Goal: Task Accomplishment & Management: Use online tool/utility

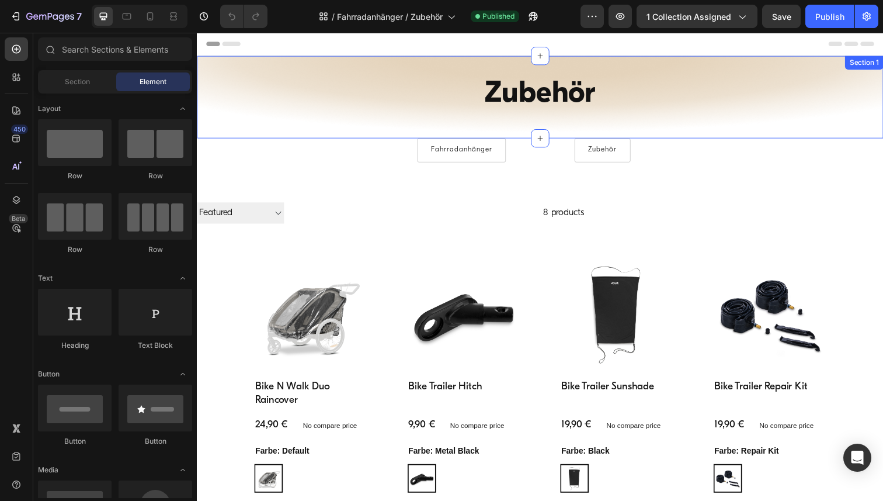
click at [203, 60] on div "Zubehör Heading Row Section 1" at bounding box center [547, 99] width 701 height 84
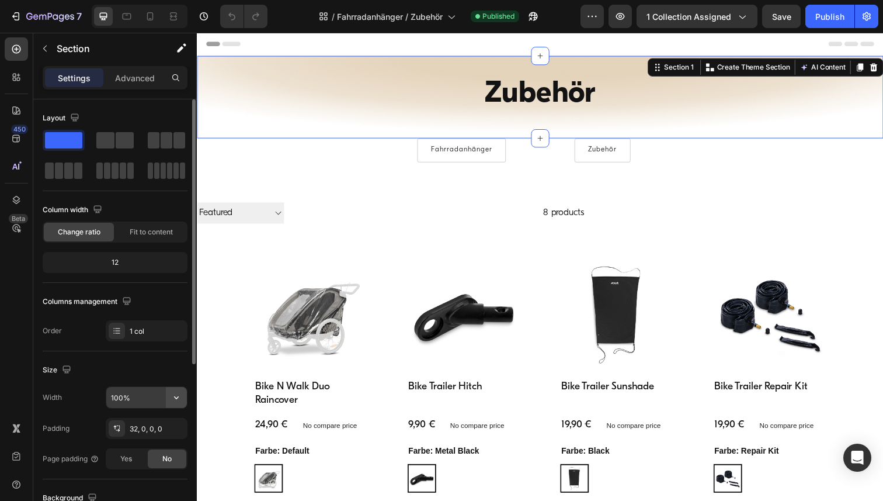
click at [177, 398] on icon "button" at bounding box center [177, 397] width 12 height 12
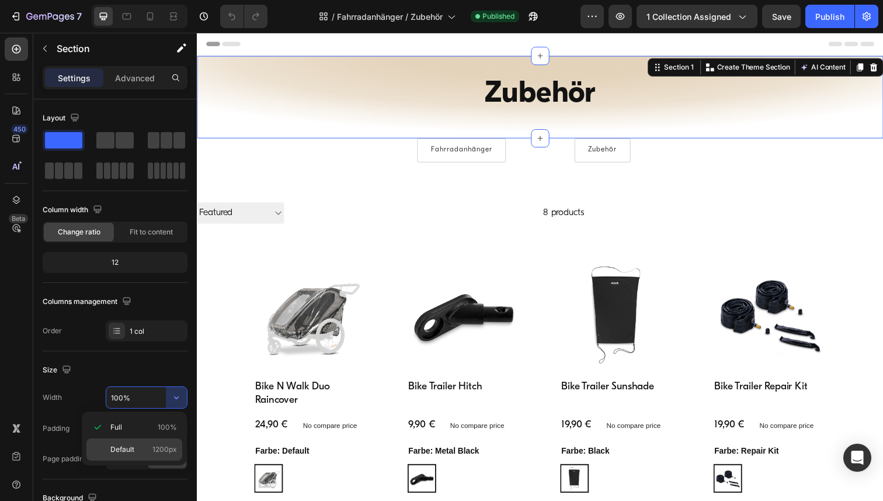
click at [122, 446] on span "Default" at bounding box center [122, 449] width 24 height 11
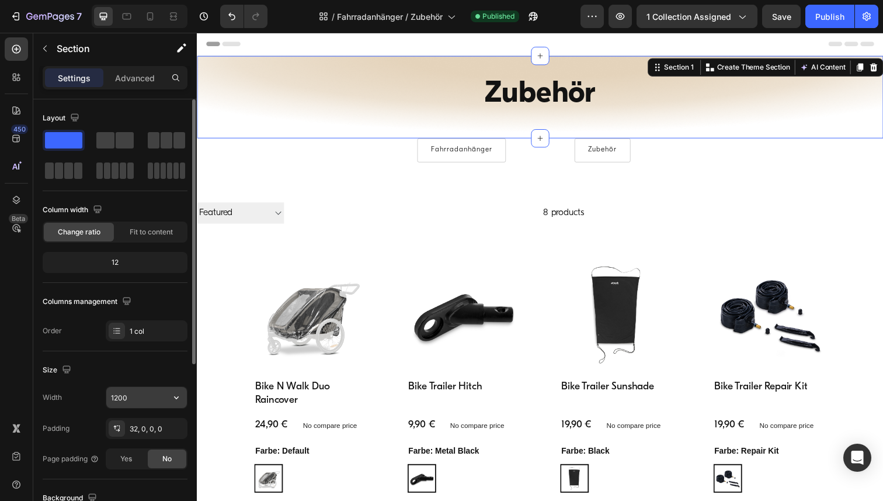
click at [138, 399] on input "1200" at bounding box center [146, 397] width 81 height 21
paste input "6"
type input "1600"
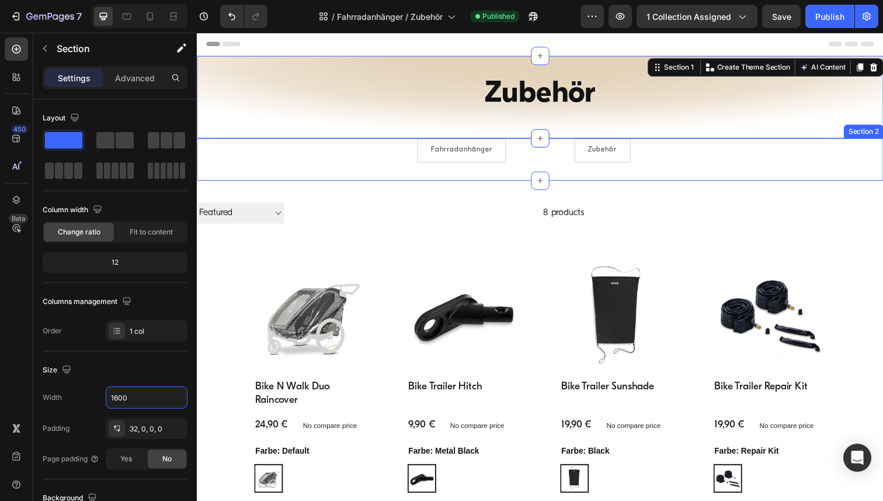
click at [202, 150] on div "Fahrradanhänger Button Zubehör Button Row" at bounding box center [547, 153] width 701 height 25
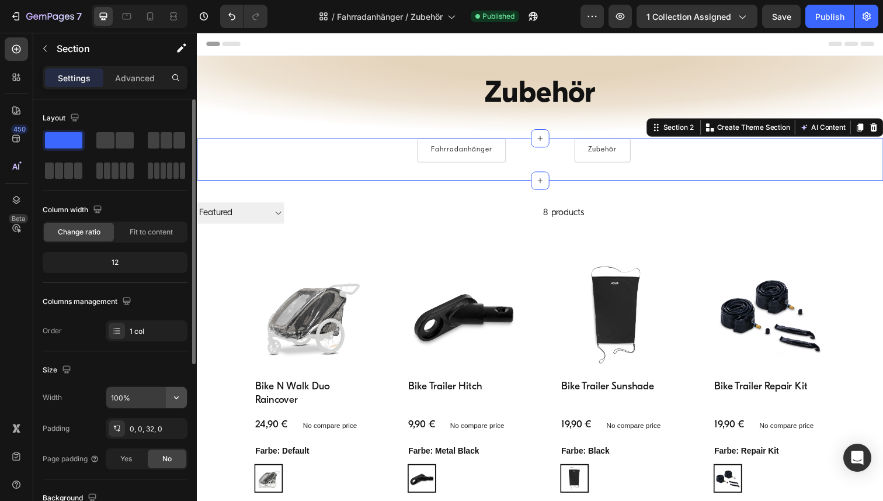
click at [173, 399] on icon "button" at bounding box center [177, 397] width 12 height 12
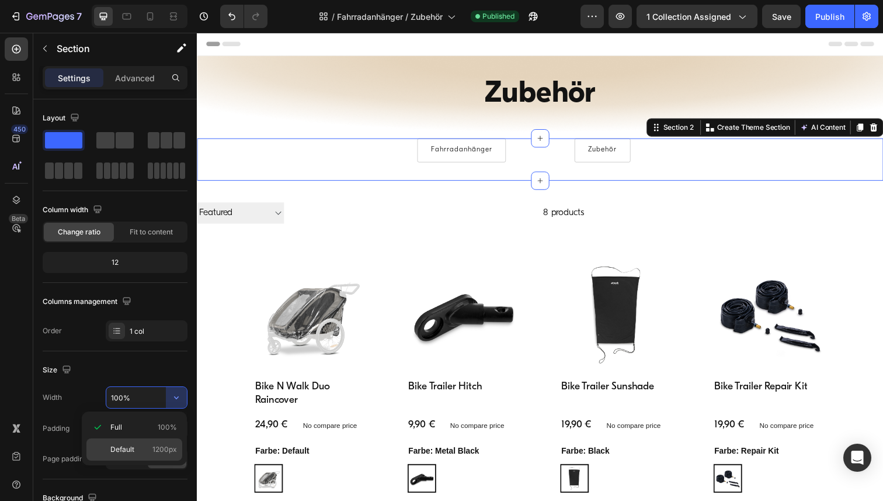
click at [135, 456] on div "Default 1200px" at bounding box center [134, 449] width 96 height 22
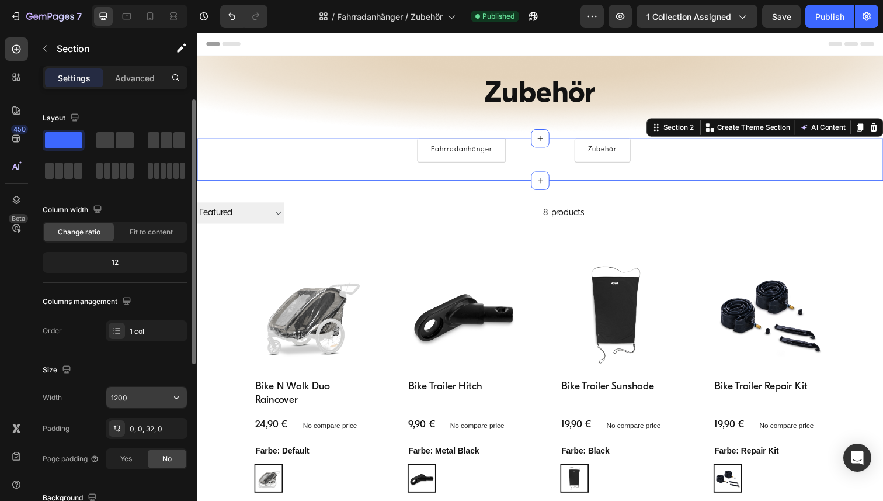
click at [142, 397] on input "1200" at bounding box center [146, 397] width 81 height 21
paste input "6"
type input "1600"
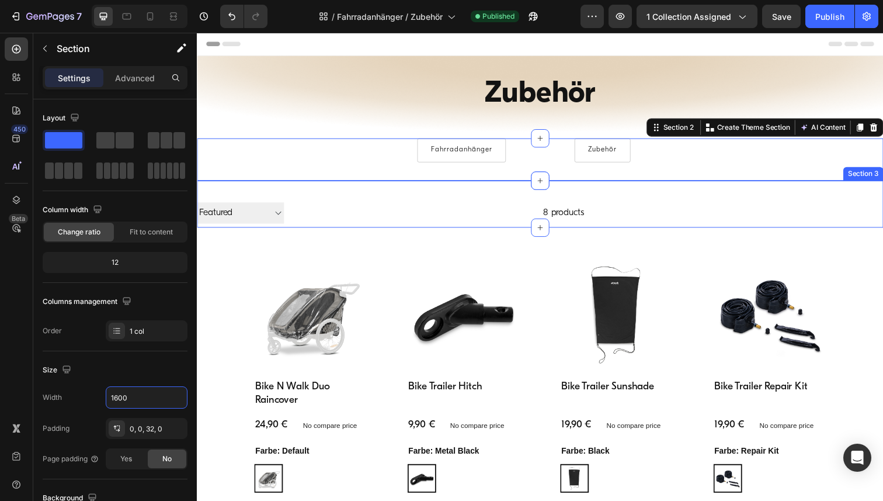
click at [203, 188] on div "Filter Best selling Featured Alphabetically, A-Z Alphabetically, Z-A Price, low…" at bounding box center [547, 208] width 701 height 48
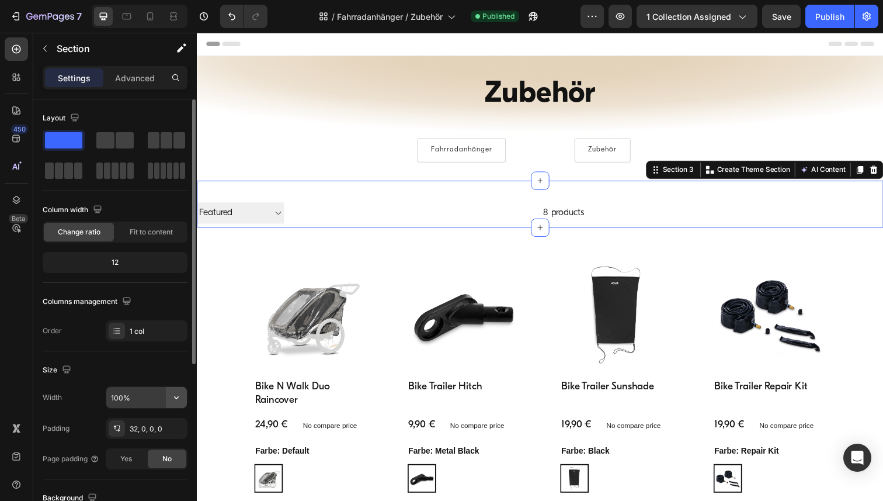
click at [176, 400] on icon "button" at bounding box center [177, 397] width 12 height 12
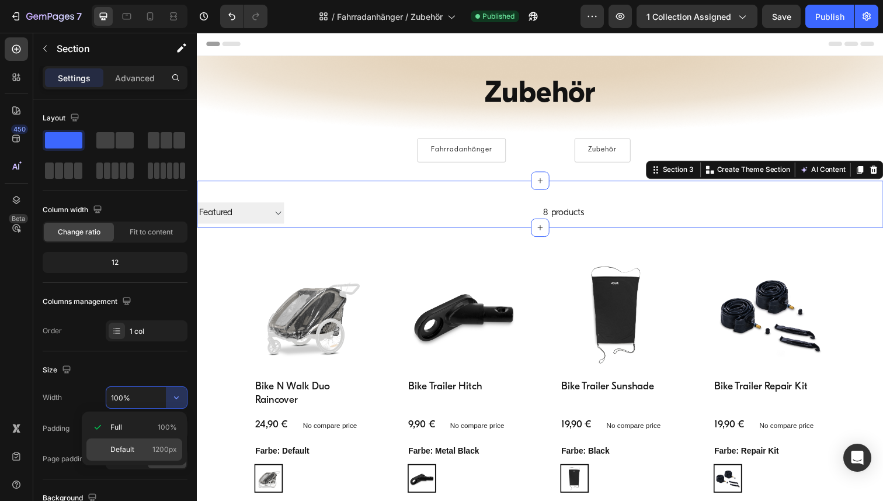
click at [128, 447] on span "Default" at bounding box center [122, 449] width 24 height 11
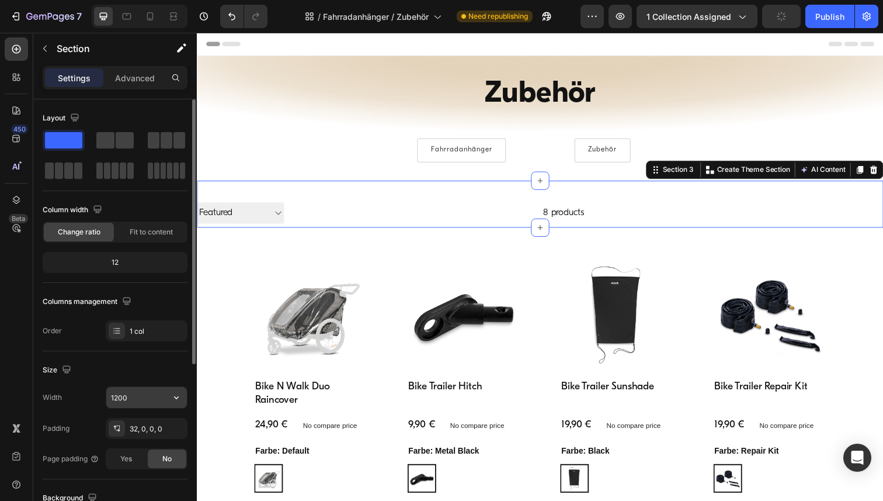
click at [127, 397] on input "1200" at bounding box center [146, 397] width 81 height 21
paste input "6"
type input "1600"
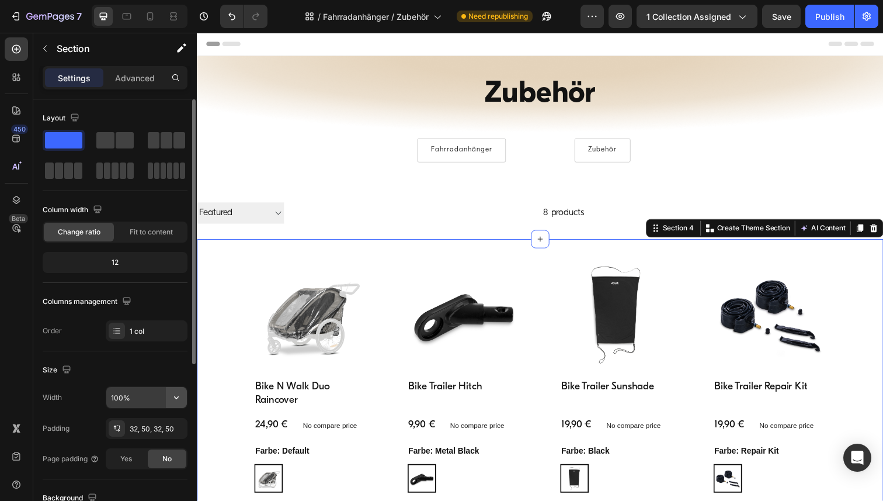
click at [177, 400] on icon "button" at bounding box center [177, 397] width 12 height 12
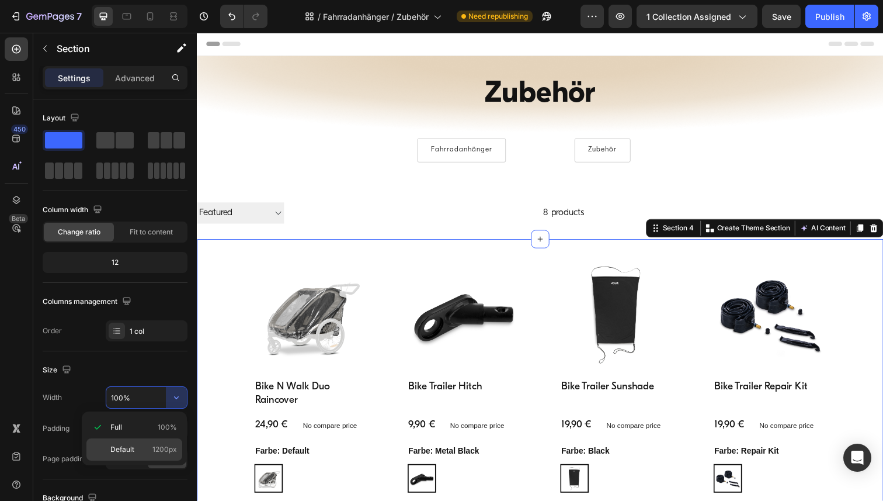
click at [125, 449] on span "Default" at bounding box center [122, 449] width 24 height 11
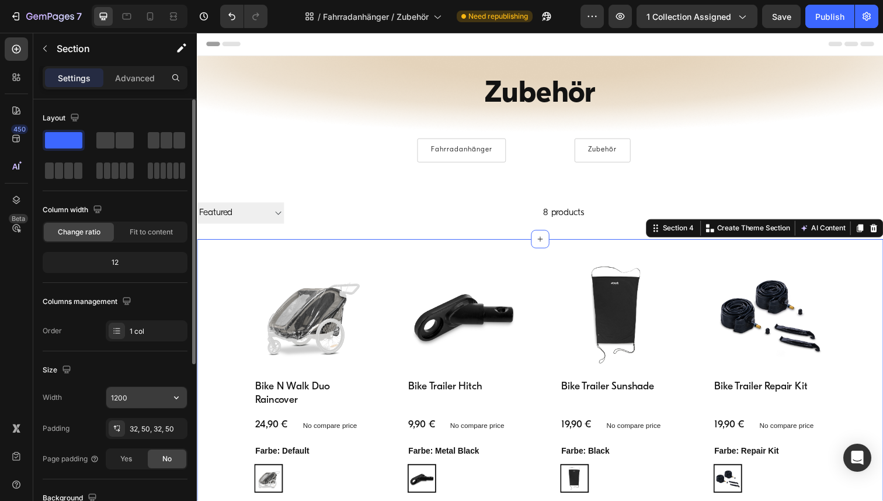
click at [131, 393] on input "1200" at bounding box center [146, 397] width 81 height 21
paste input "6"
type input "1600"
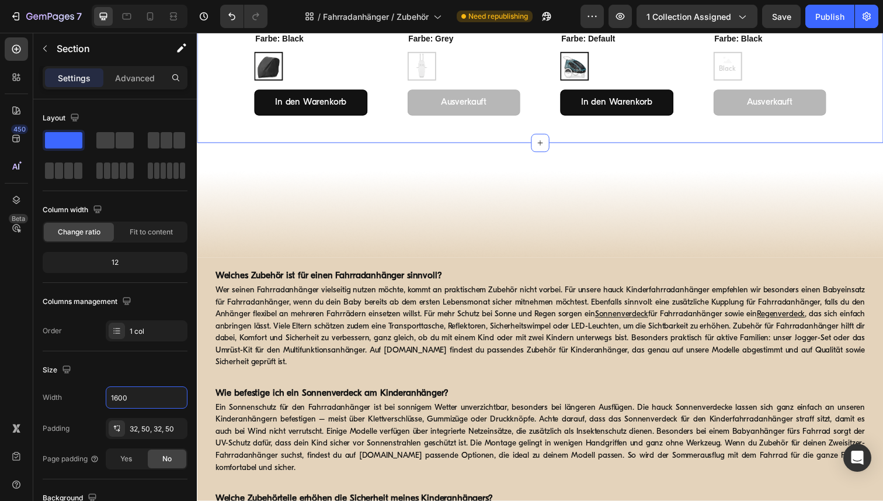
scroll to position [723, 0]
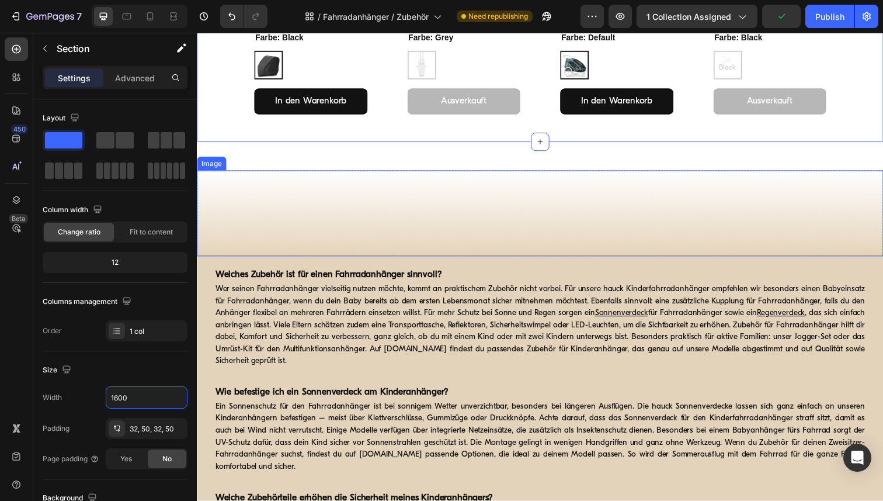
click at [220, 182] on img at bounding box center [547, 218] width 701 height 88
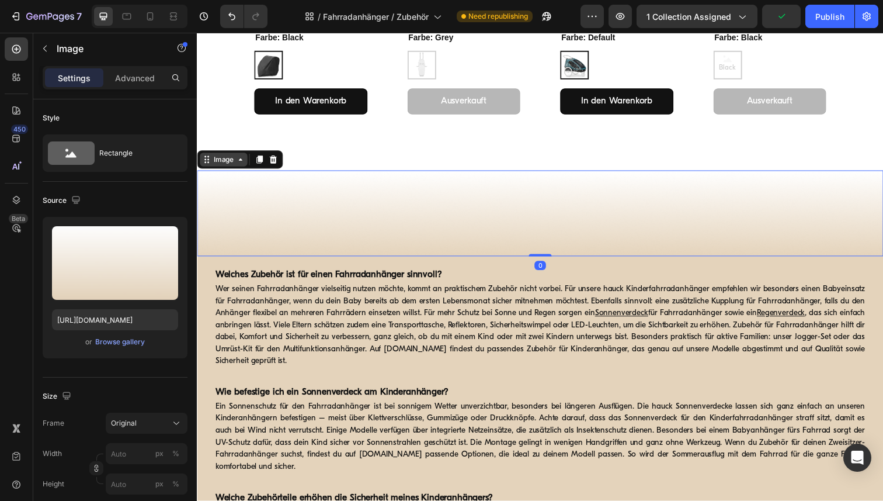
click at [220, 162] on div "Image" at bounding box center [223, 162] width 25 height 11
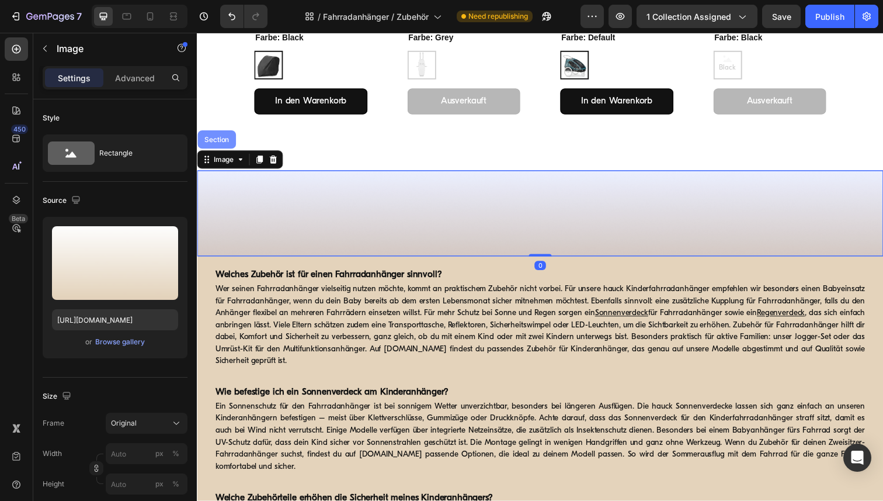
click at [214, 144] on div "Section" at bounding box center [217, 141] width 30 height 7
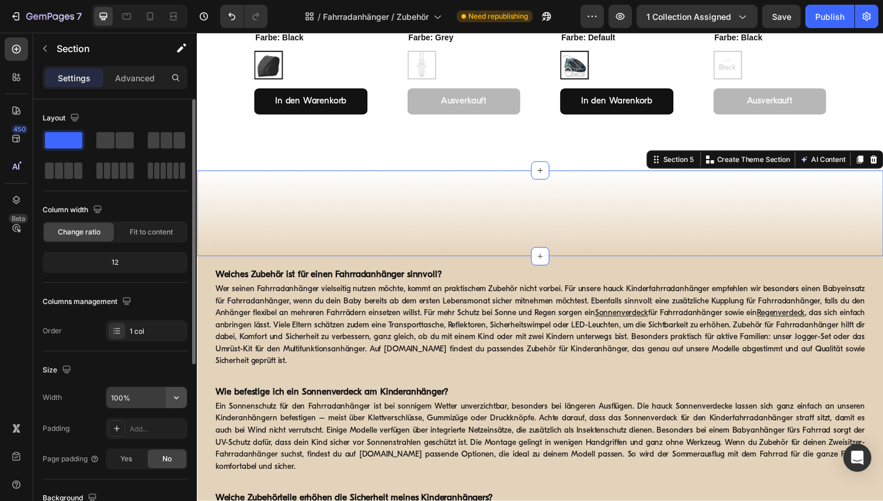
click at [180, 398] on icon "button" at bounding box center [177, 397] width 12 height 12
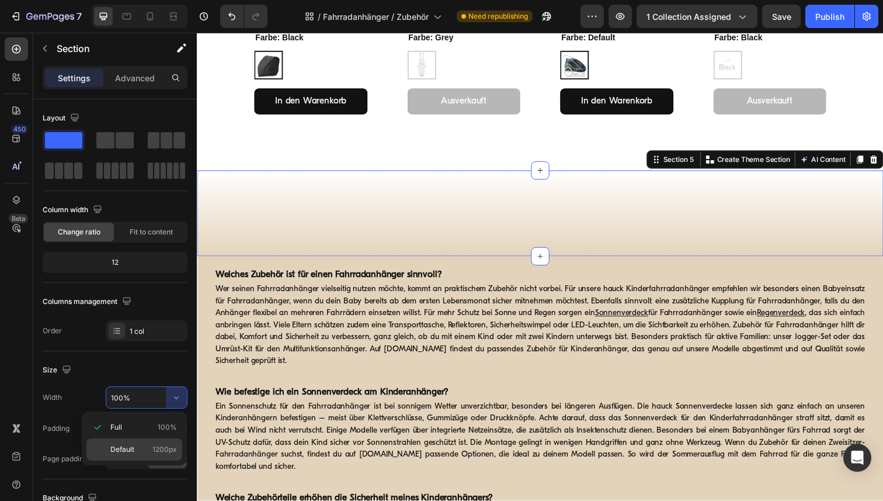
click at [130, 440] on div "Default 1200px" at bounding box center [134, 449] width 96 height 22
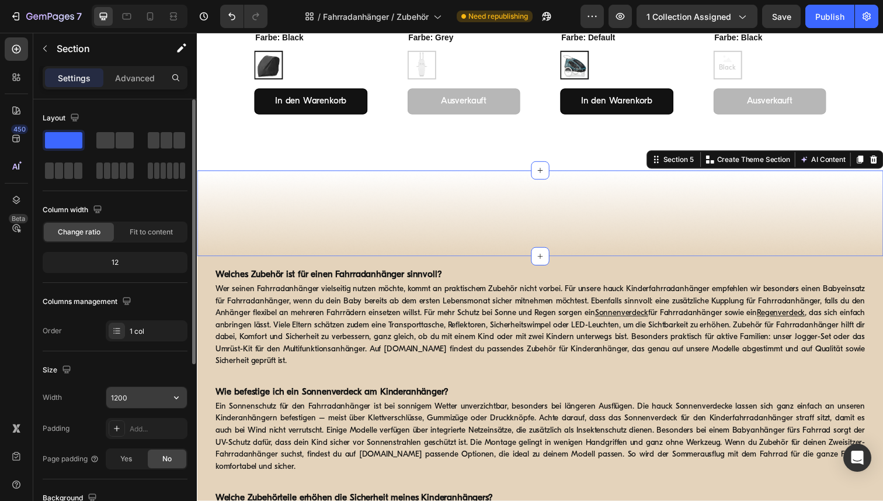
click at [133, 394] on input "1200" at bounding box center [146, 397] width 81 height 21
paste input "6"
type input "1600"
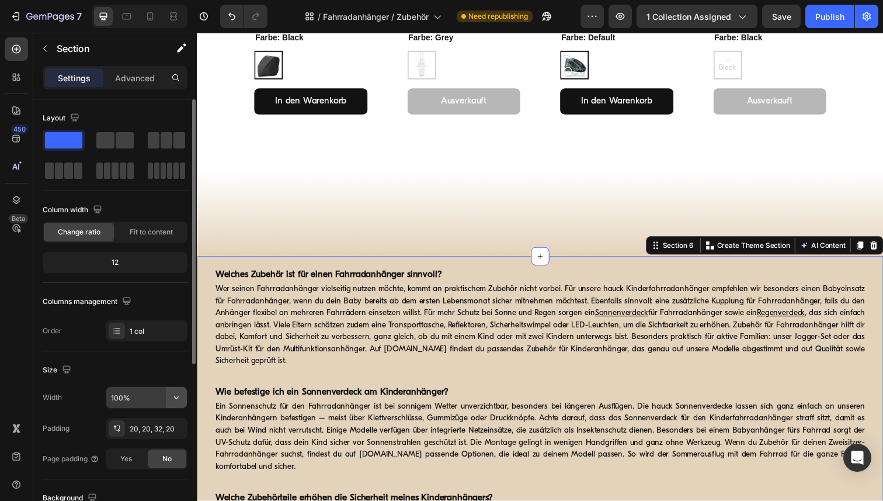
click at [179, 398] on icon "button" at bounding box center [177, 397] width 12 height 12
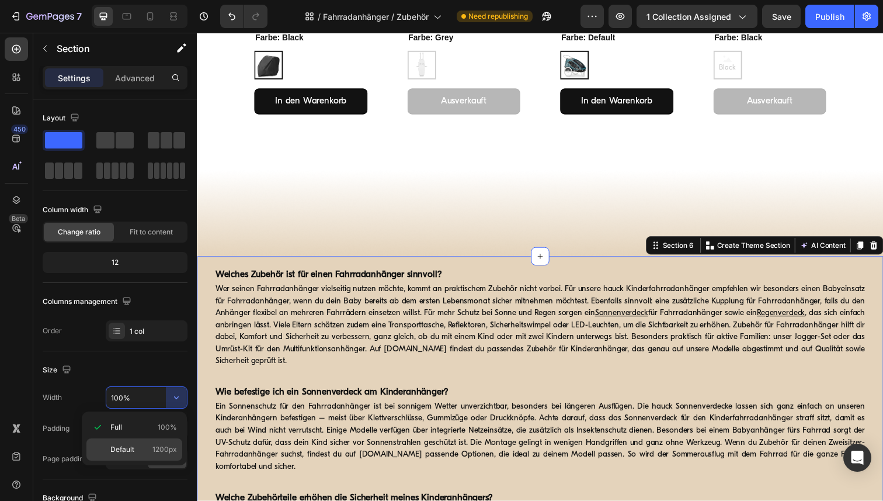
click at [126, 444] on span "Default" at bounding box center [122, 449] width 24 height 11
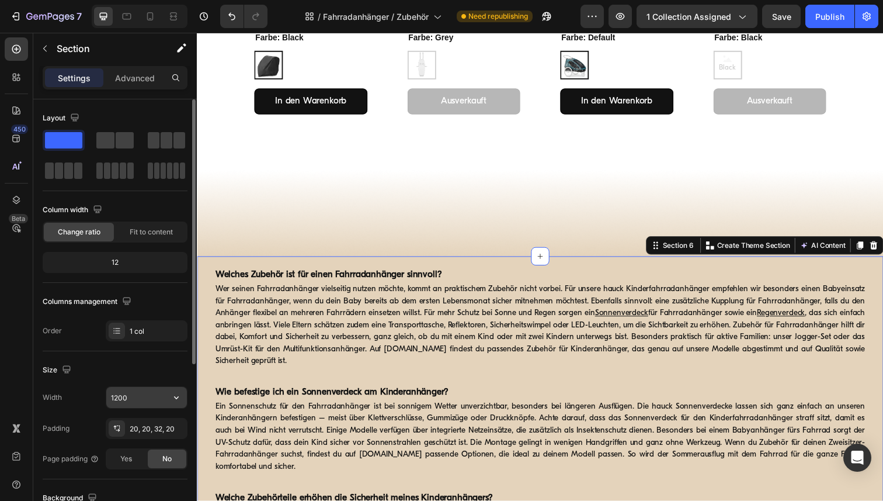
click at [128, 404] on input "1200" at bounding box center [146, 397] width 81 height 21
paste input "6"
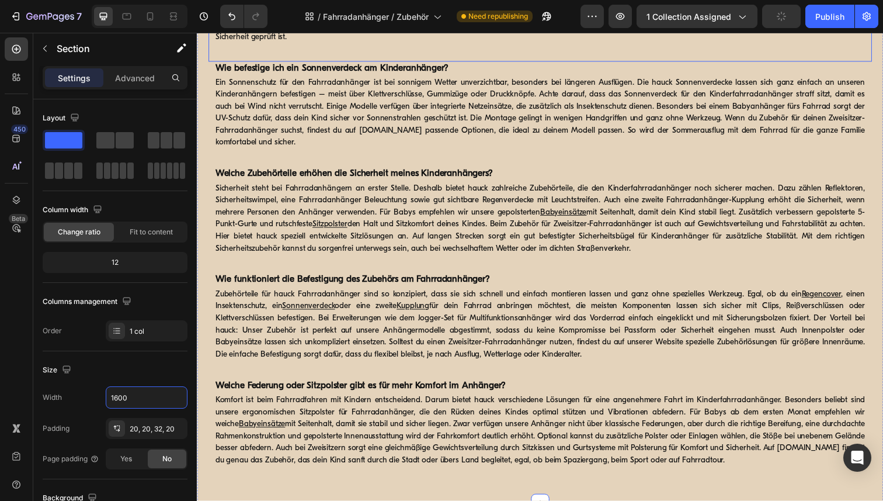
scroll to position [1046, 0]
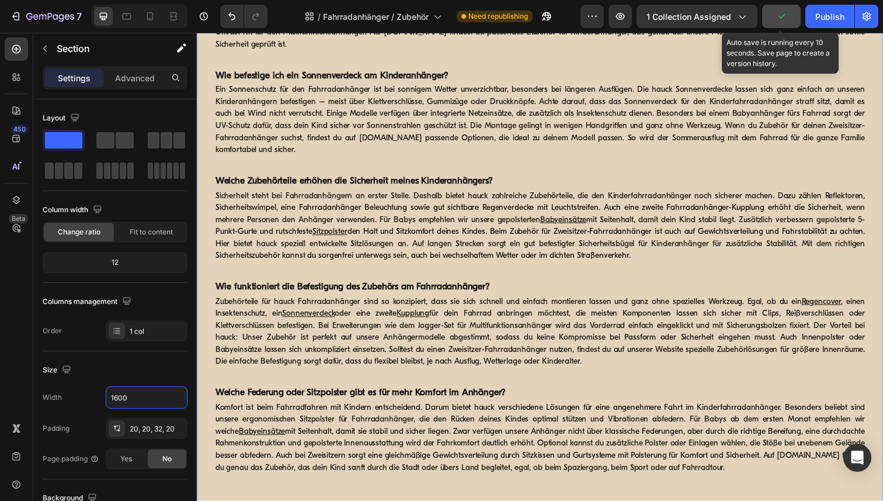
type input "1600"
click at [782, 17] on icon "button" at bounding box center [782, 16] width 6 height 5
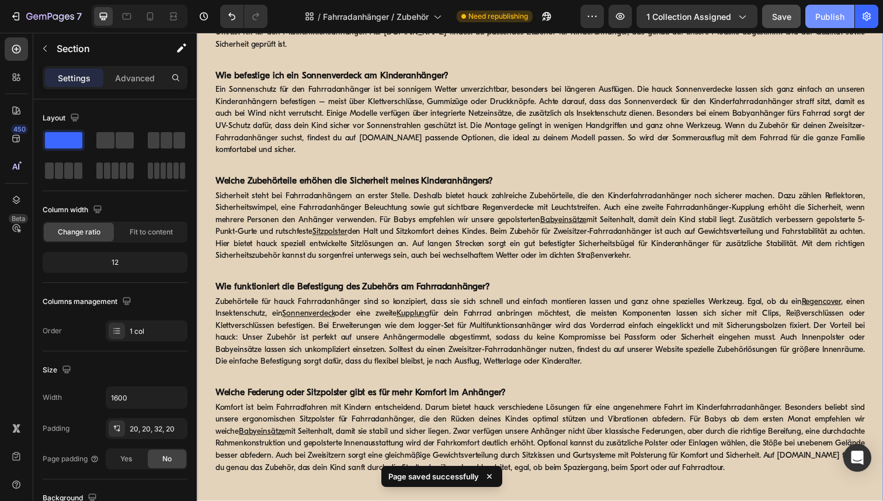
click at [818, 16] on div "Publish" at bounding box center [830, 17] width 29 height 12
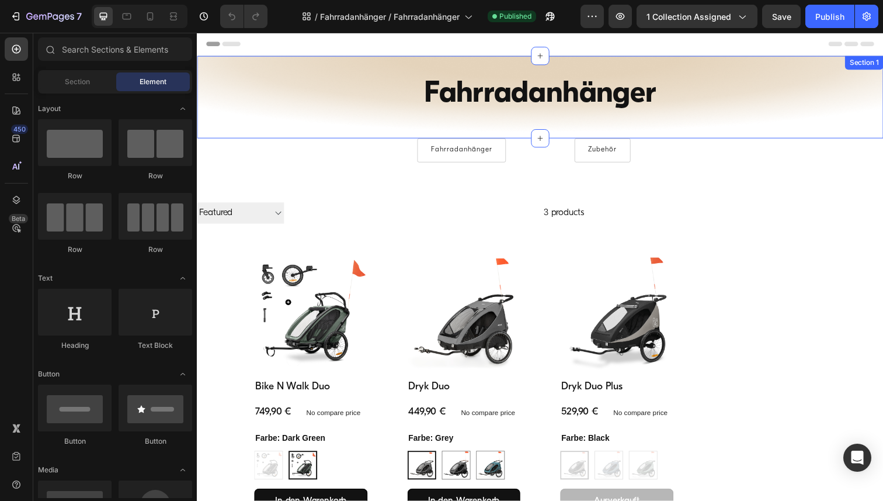
click at [223, 63] on div "Fahrradanhänger Heading Row Section 1" at bounding box center [547, 99] width 701 height 84
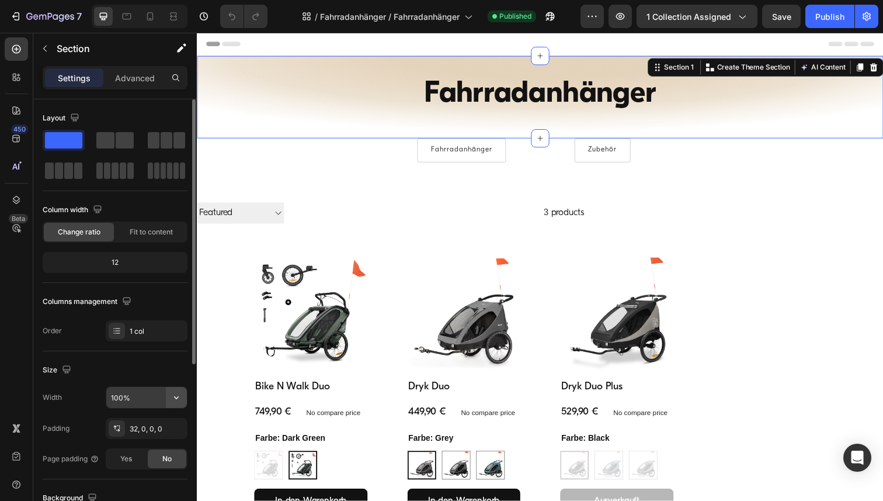
click at [175, 401] on icon "button" at bounding box center [177, 397] width 12 height 12
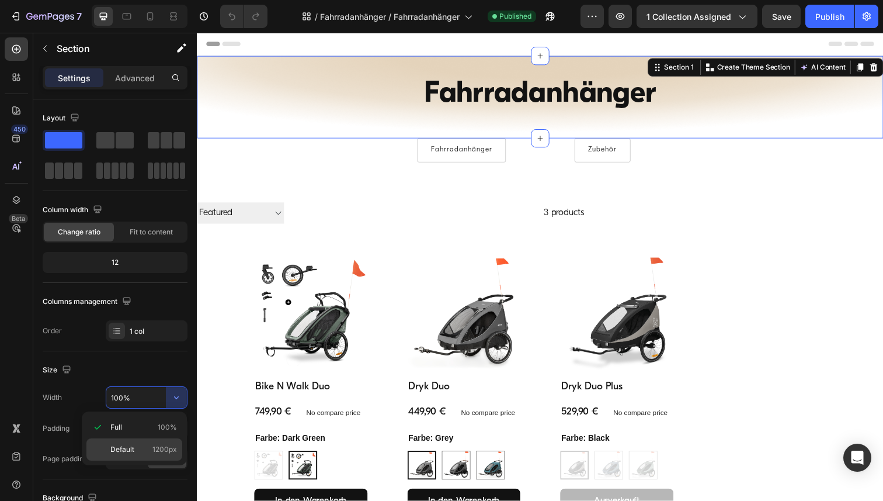
click at [114, 452] on span "Default" at bounding box center [122, 449] width 24 height 11
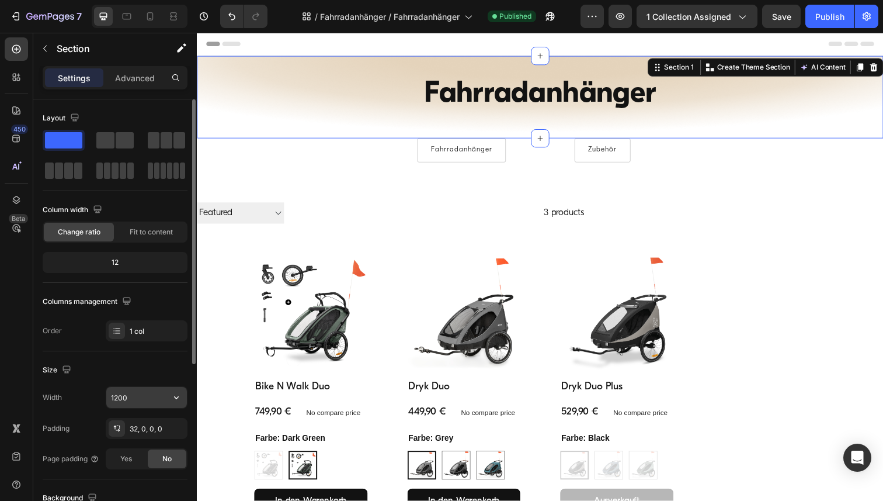
click at [129, 401] on input "1200" at bounding box center [146, 397] width 81 height 21
paste input "https://www.hauck.de/en/collections/kinderwagen-zubehor"
type input "https://www.hauck.de/en/collections/kinderwagen-zubehor"
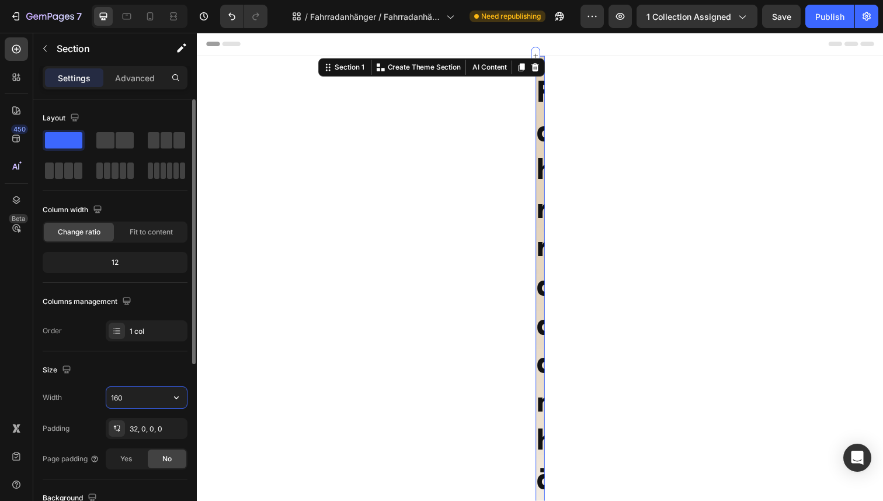
type input "1600"
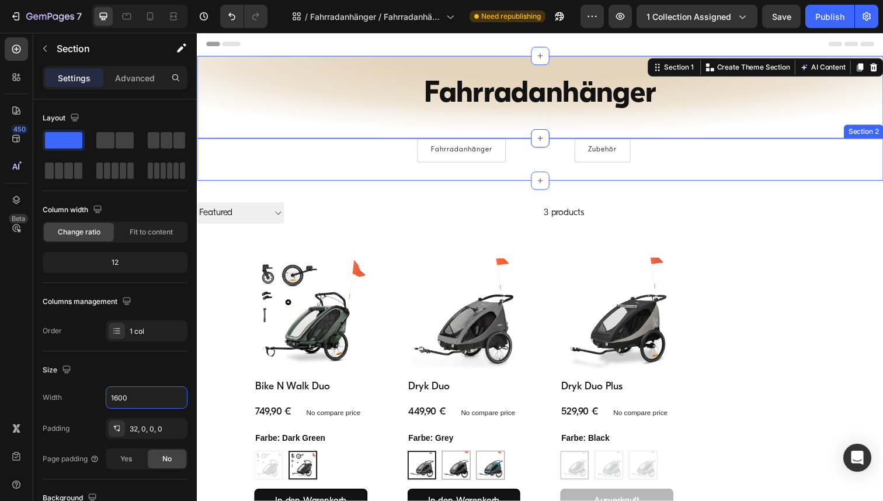
click at [204, 147] on div "Fahrradanhänger Button Zubehör Button Row" at bounding box center [547, 153] width 701 height 25
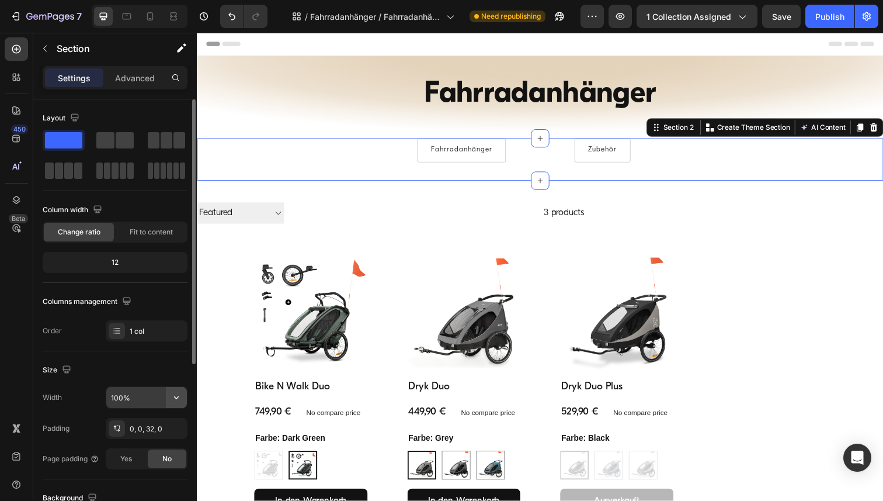
click at [182, 402] on icon "button" at bounding box center [177, 397] width 12 height 12
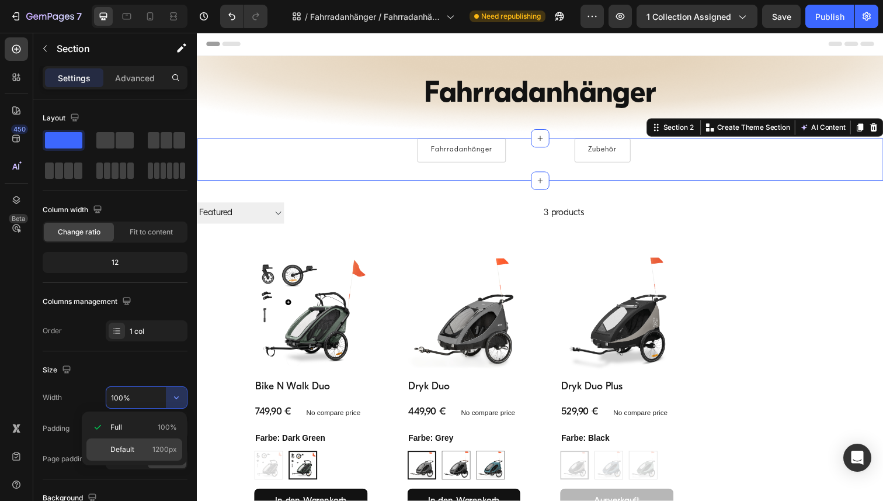
click at [131, 446] on span "Default" at bounding box center [122, 449] width 24 height 11
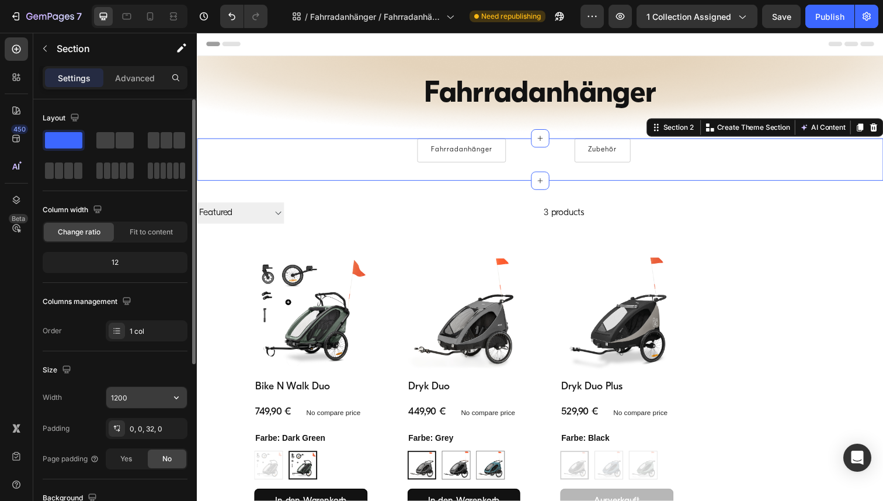
click at [142, 395] on input "1200" at bounding box center [146, 397] width 81 height 21
paste input "6"
type input "1600"
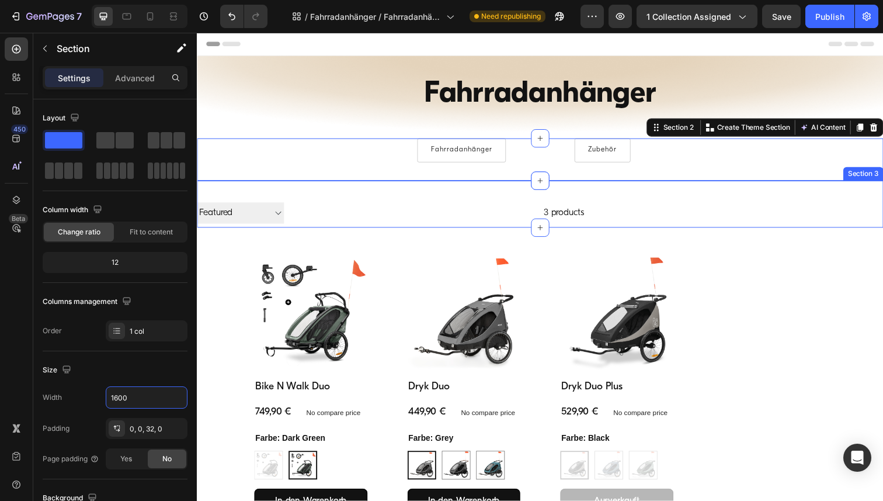
click at [202, 186] on div "Filter Best selling Featured Alphabetically, A-Z Alphabetically, Z-A Price, low…" at bounding box center [547, 208] width 701 height 48
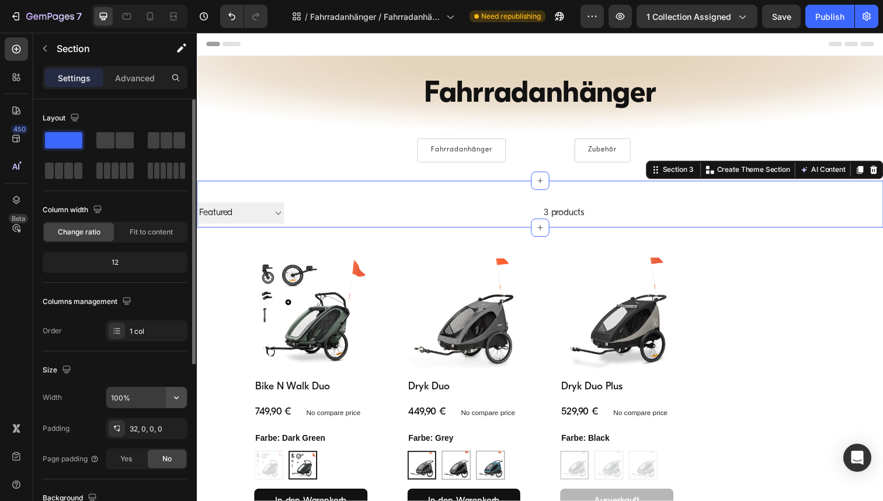
click at [177, 398] on icon "button" at bounding box center [177, 397] width 12 height 12
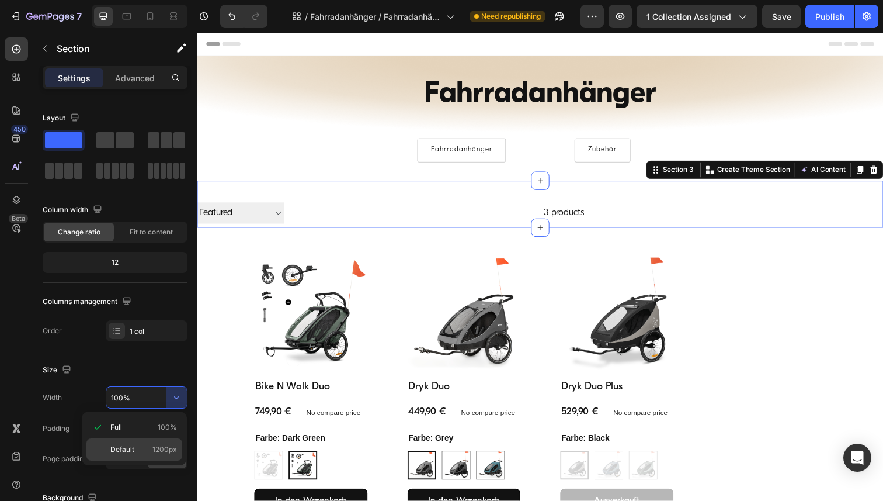
click at [122, 452] on span "Default" at bounding box center [122, 449] width 24 height 11
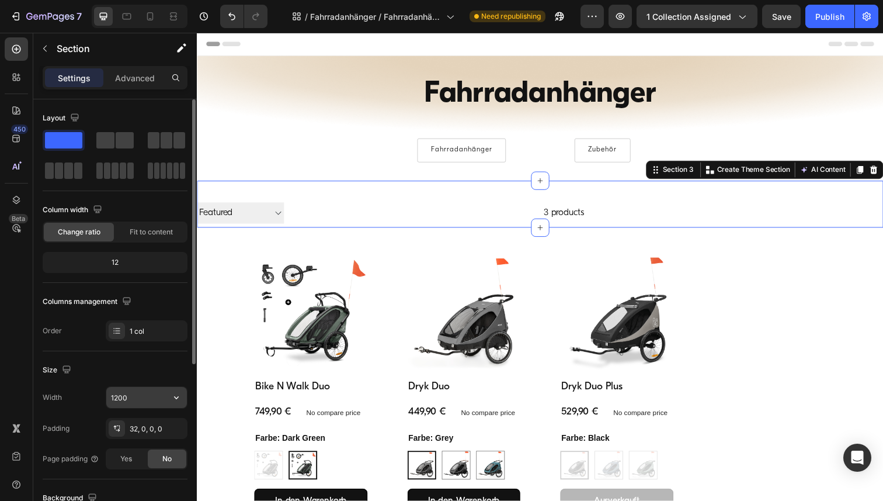
click at [141, 394] on input "1200" at bounding box center [146, 397] width 81 height 21
paste input "6"
type input "1600"
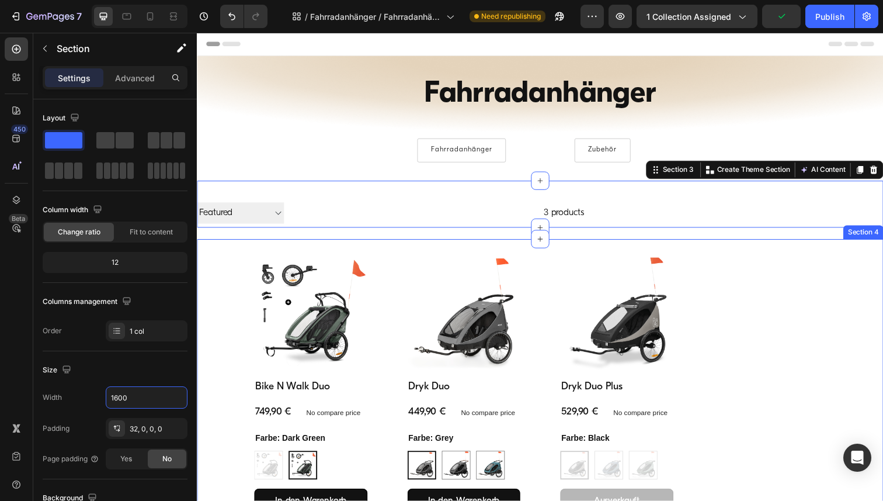
click at [213, 255] on div "Product Images Bike N Walk Duo Product Title 749,90 € Product Price Product Pri…" at bounding box center [547, 398] width 701 height 309
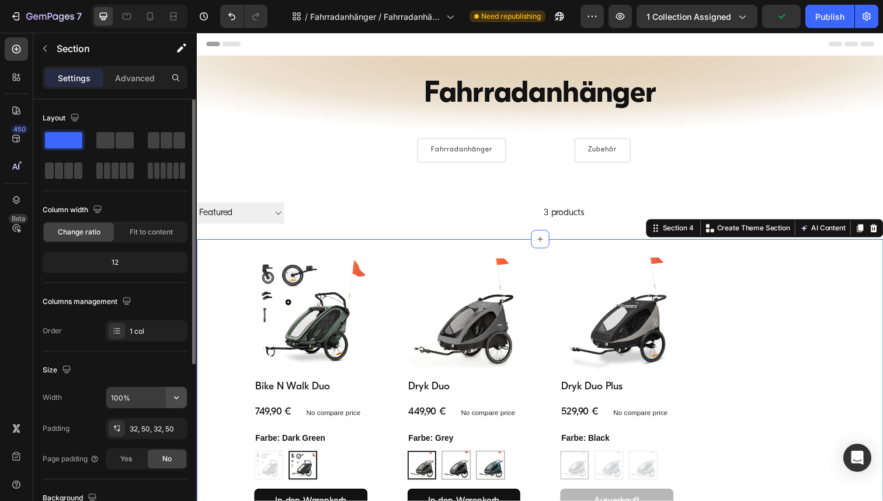
click at [176, 400] on icon "button" at bounding box center [177, 397] width 12 height 12
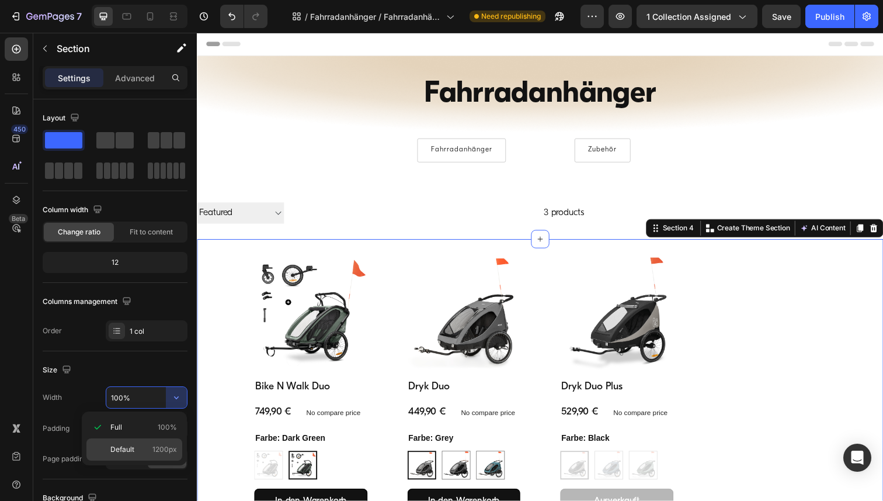
click at [145, 451] on p "Default 1200px" at bounding box center [143, 449] width 67 height 11
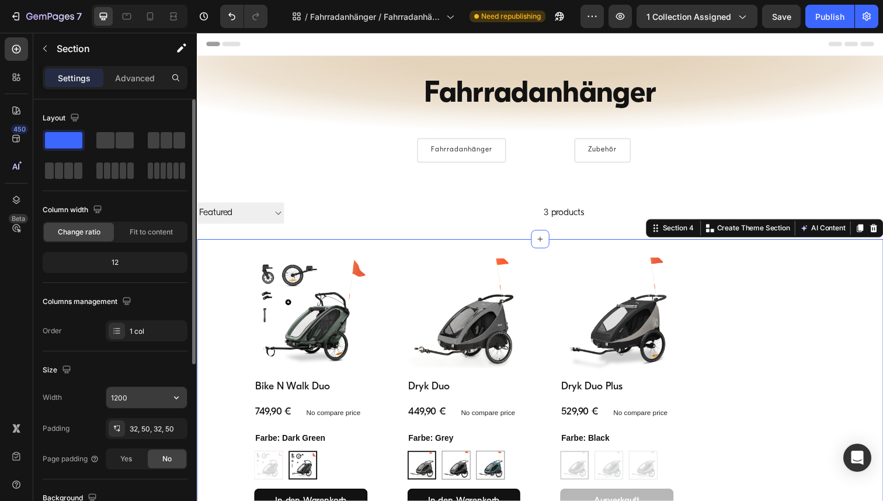
click at [143, 399] on input "1200" at bounding box center [146, 397] width 81 height 21
paste input "6"
type input "1600"
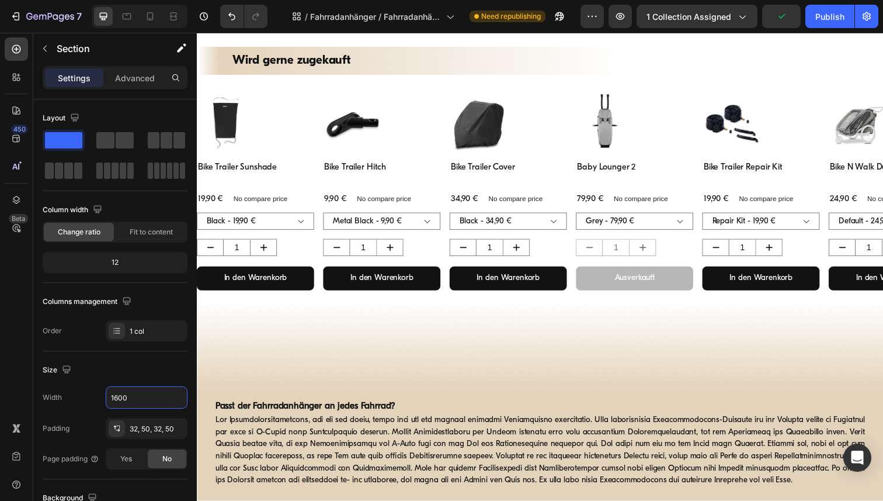
scroll to position [324, 0]
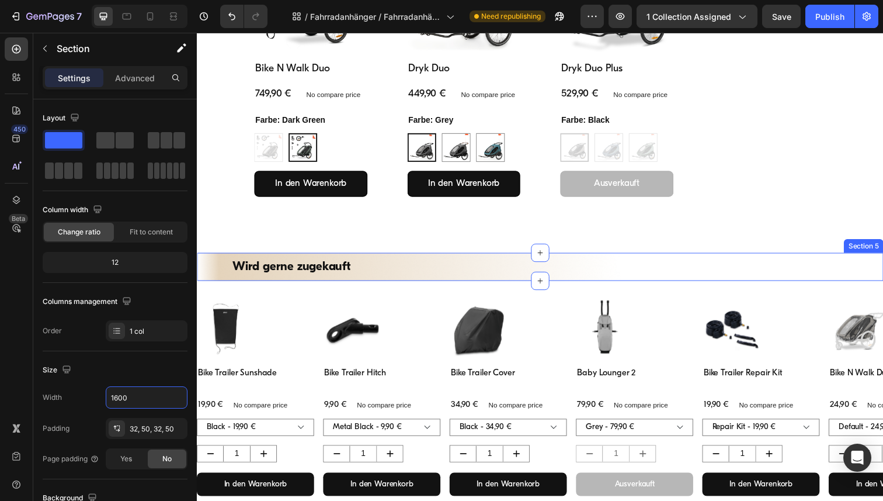
click at [206, 258] on div "Wird gerne zugekauft Heading Section 5" at bounding box center [547, 272] width 701 height 29
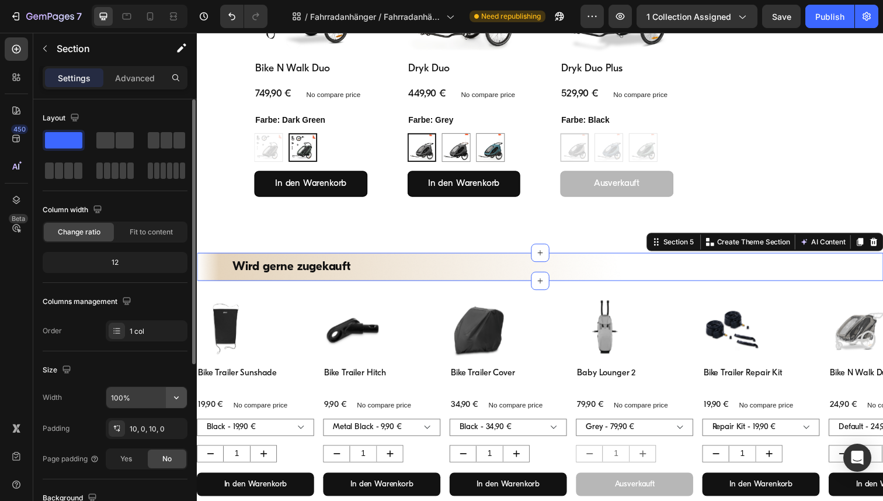
click at [181, 398] on icon "button" at bounding box center [177, 397] width 12 height 12
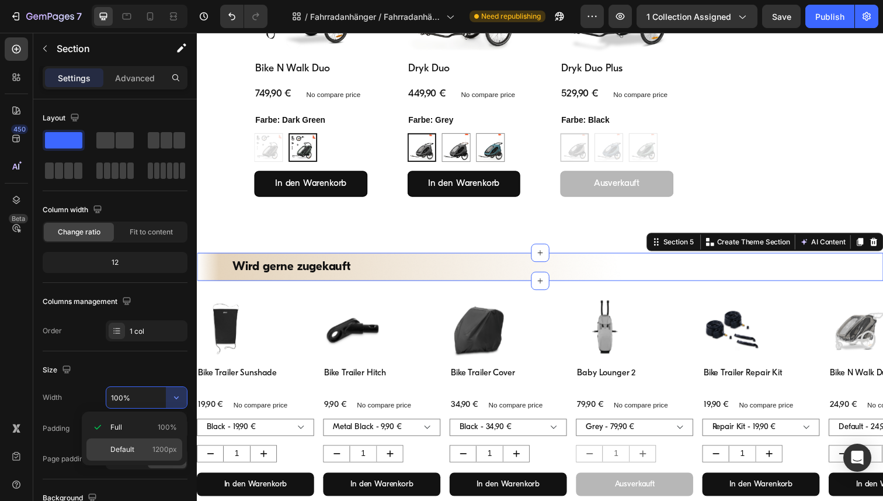
click at [131, 443] on div "Default 1200px" at bounding box center [134, 449] width 96 height 22
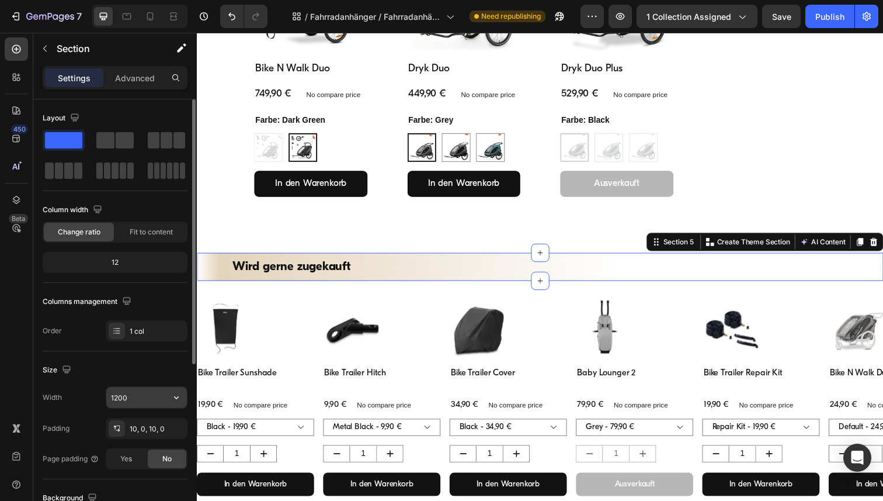
click at [129, 393] on input "1200" at bounding box center [146, 397] width 81 height 21
paste input "6"
type input "1600"
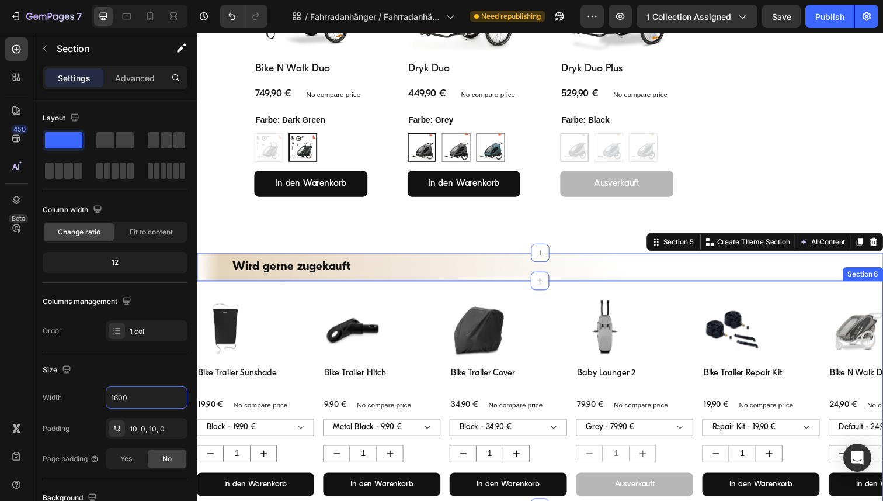
click at [223, 292] on div "Product Images Bike Trailer Sunshade Product Title 19,90 € Product Price Produc…" at bounding box center [547, 401] width 701 height 231
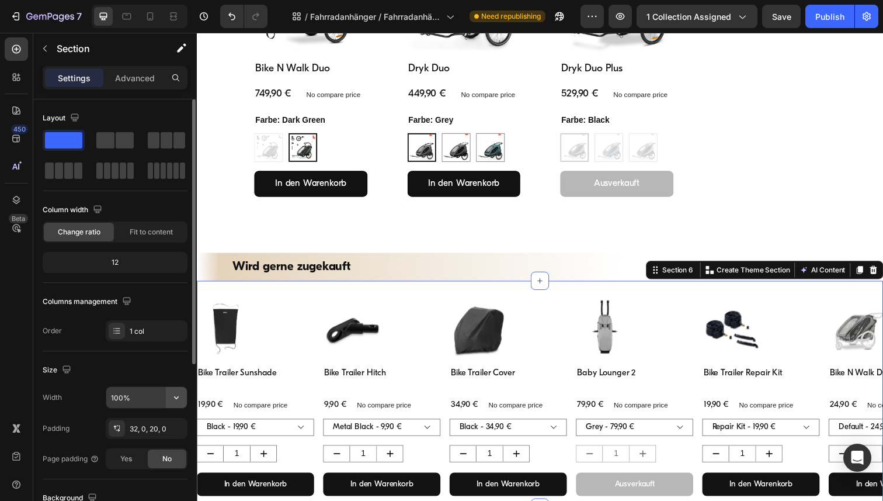
click at [175, 398] on icon "button" at bounding box center [177, 397] width 12 height 12
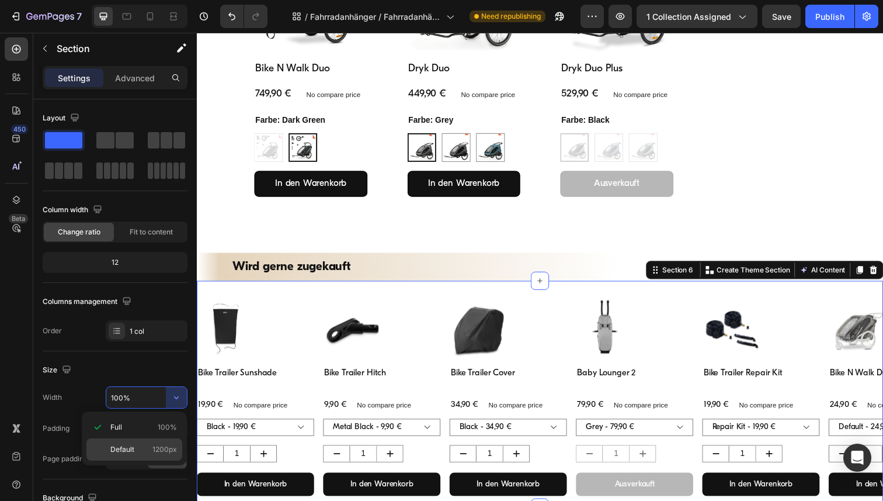
click at [124, 449] on span "Default" at bounding box center [122, 449] width 24 height 11
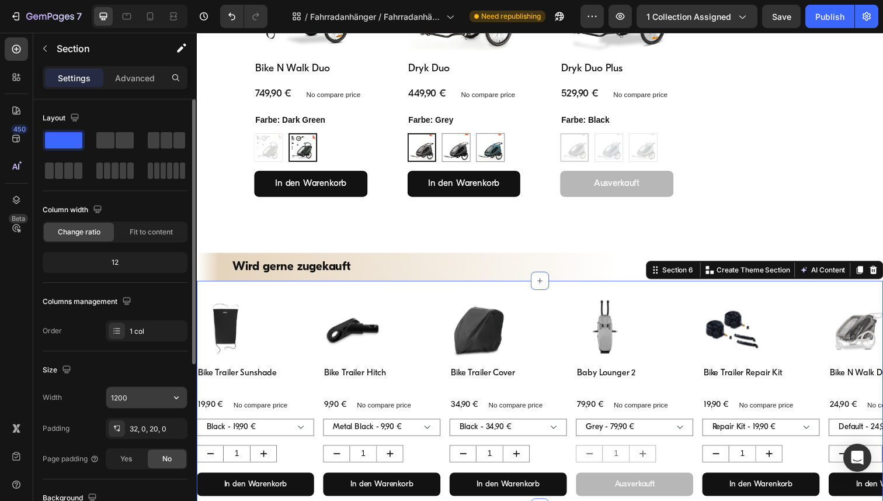
click at [138, 397] on input "1200" at bounding box center [146, 397] width 81 height 21
paste input "6"
type input "1600"
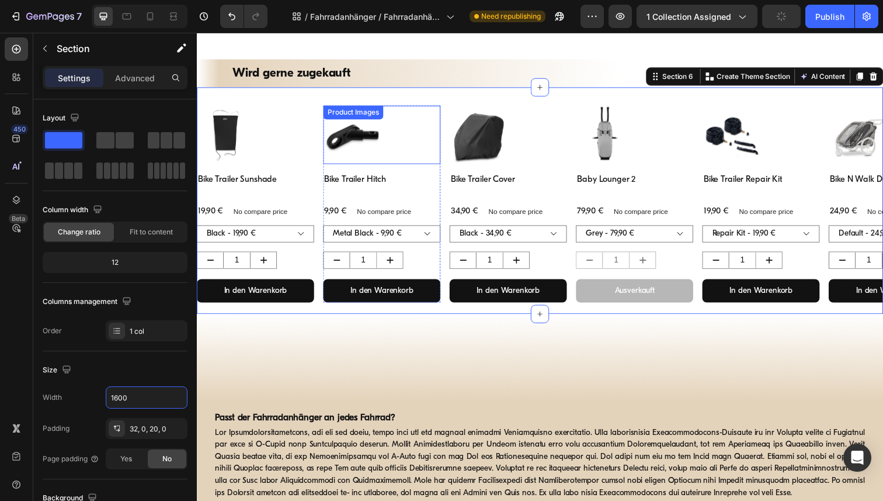
scroll to position [530, 0]
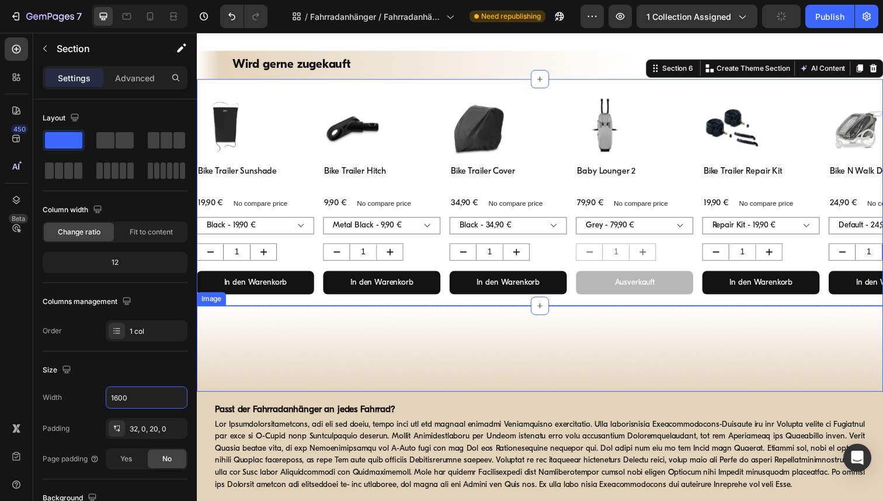
click at [304, 318] on img at bounding box center [547, 356] width 701 height 88
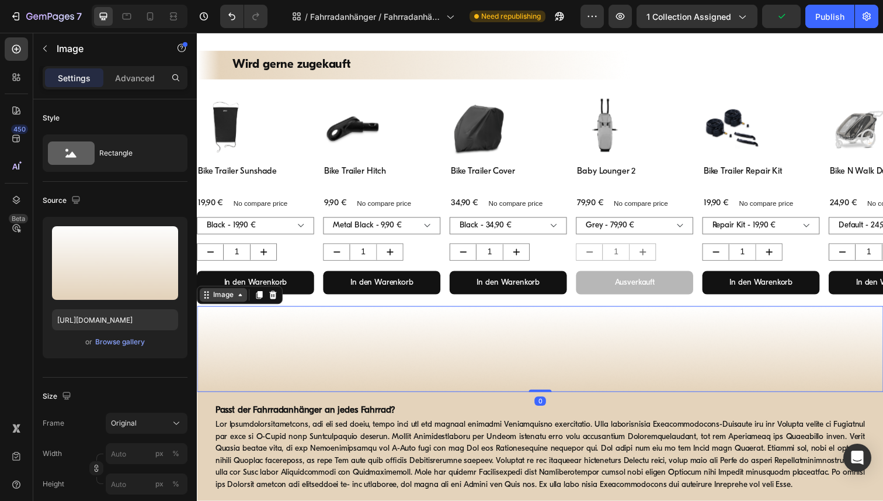
click at [240, 300] on icon at bounding box center [241, 300] width 9 height 9
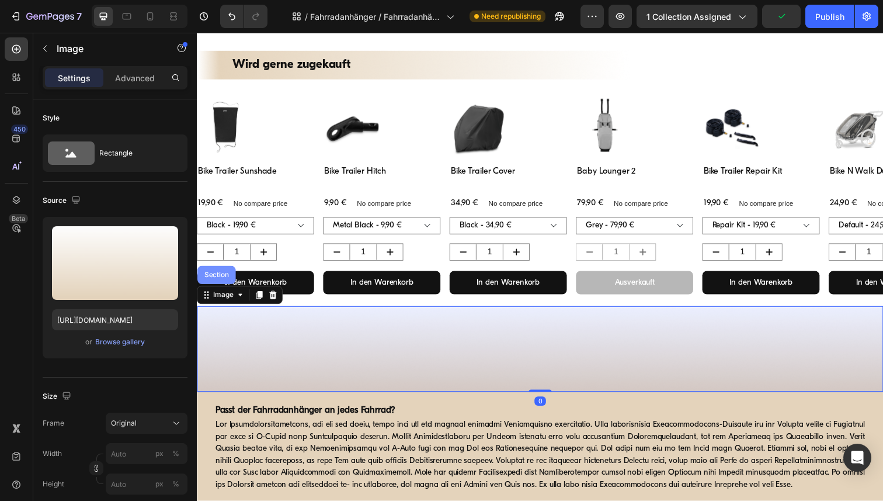
click at [218, 282] on div "Section" at bounding box center [217, 280] width 30 height 7
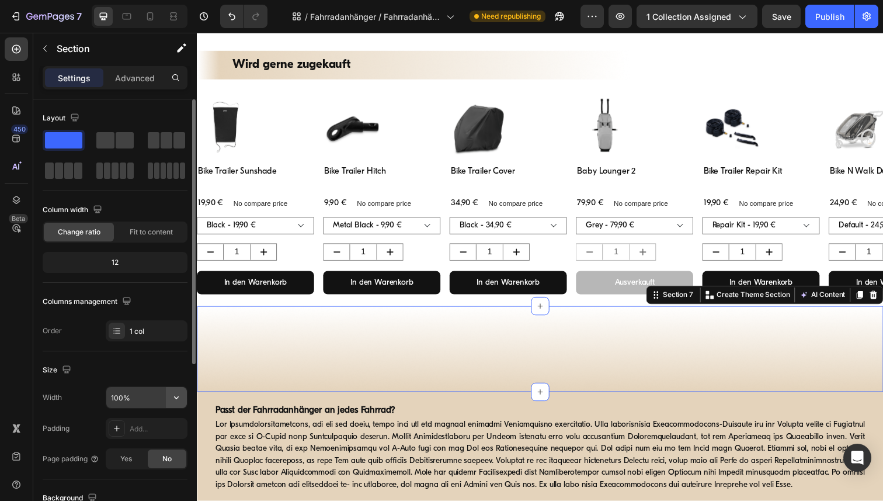
click at [177, 398] on icon "button" at bounding box center [177, 397] width 12 height 12
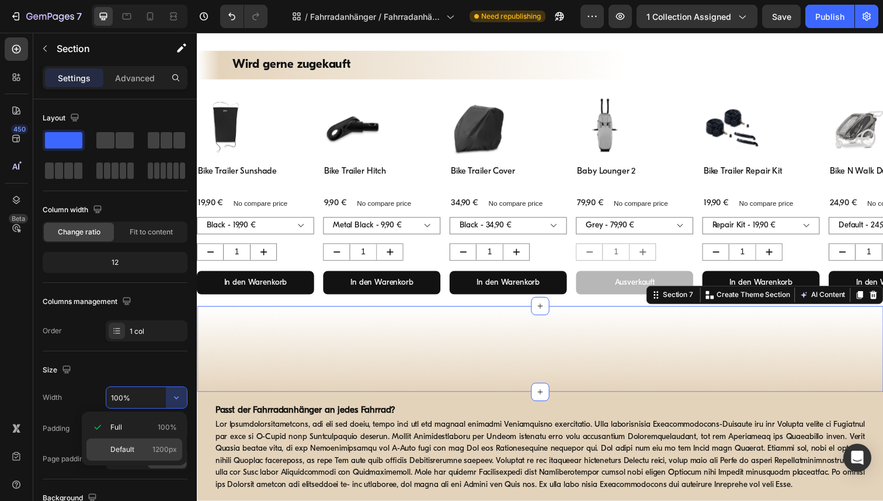
click at [123, 453] on span "Default" at bounding box center [122, 449] width 24 height 11
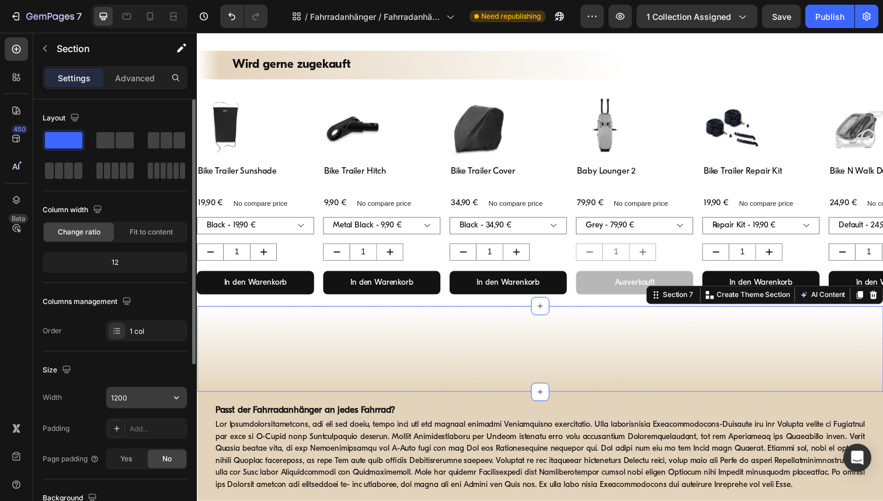
click at [131, 394] on input "1200" at bounding box center [146, 397] width 81 height 21
paste input "6"
type input "1600"
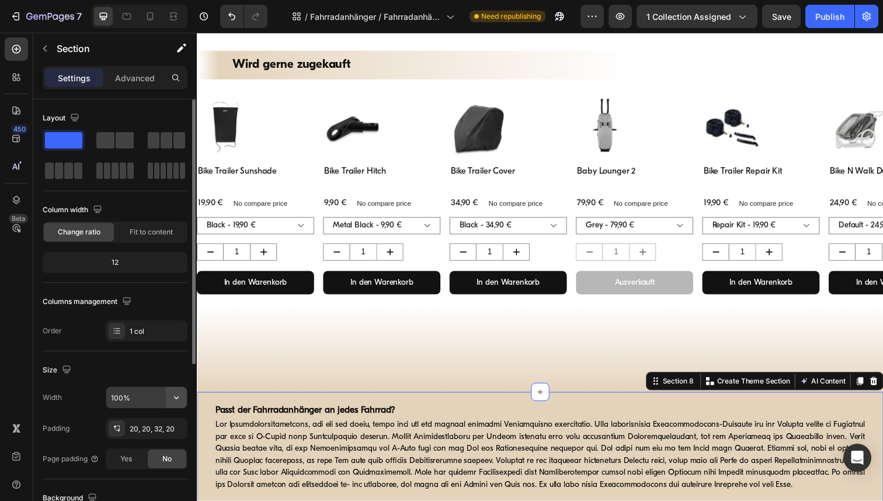
click at [176, 398] on icon "button" at bounding box center [176, 397] width 5 height 3
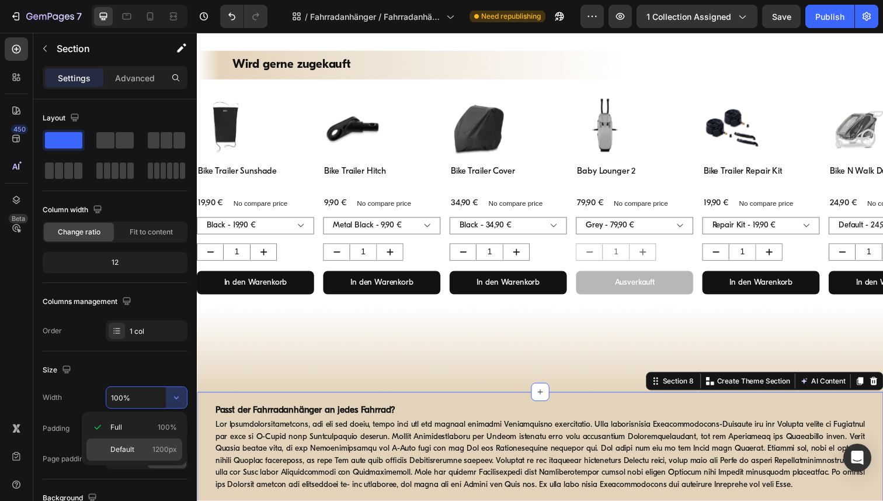
click at [129, 456] on div "Default 1200px" at bounding box center [134, 449] width 96 height 22
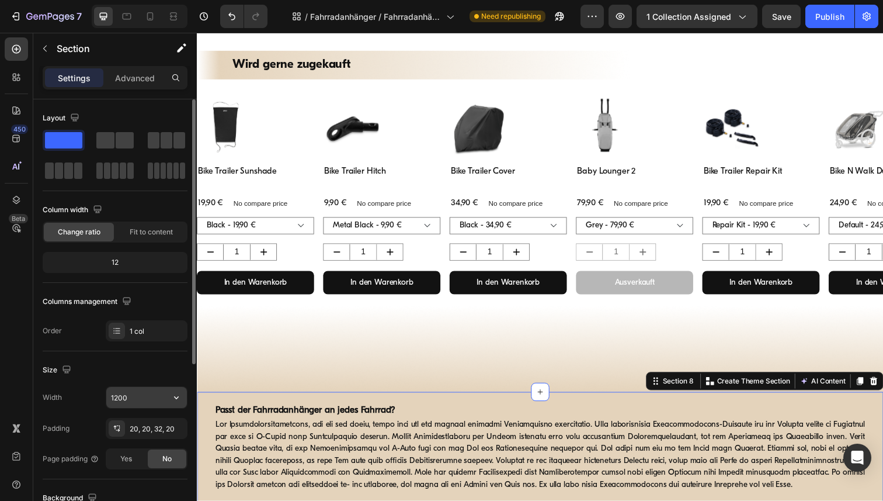
click at [136, 391] on input "1200" at bounding box center [146, 397] width 81 height 21
paste input "6"
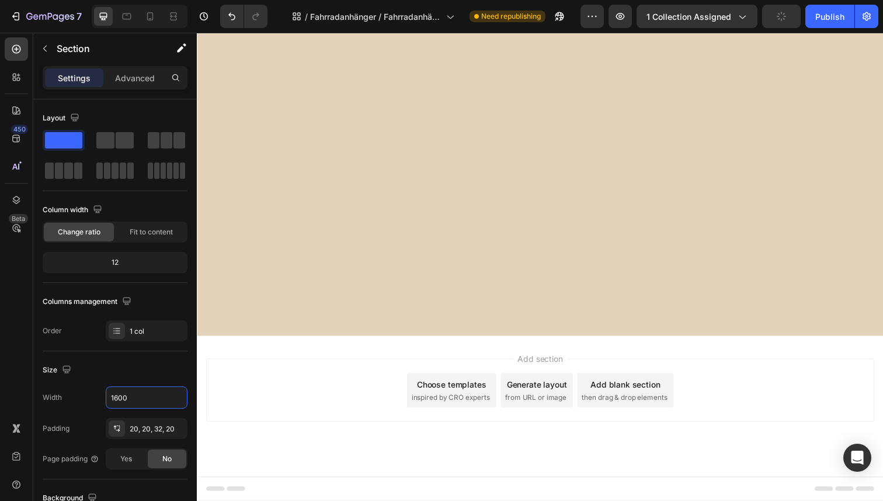
scroll to position [0, 0]
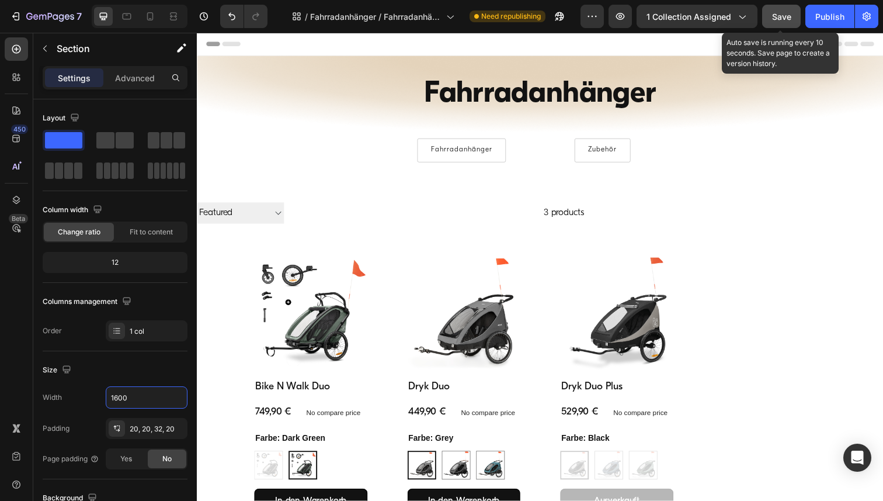
type input "1600"
click at [783, 19] on span "Save" at bounding box center [781, 17] width 19 height 10
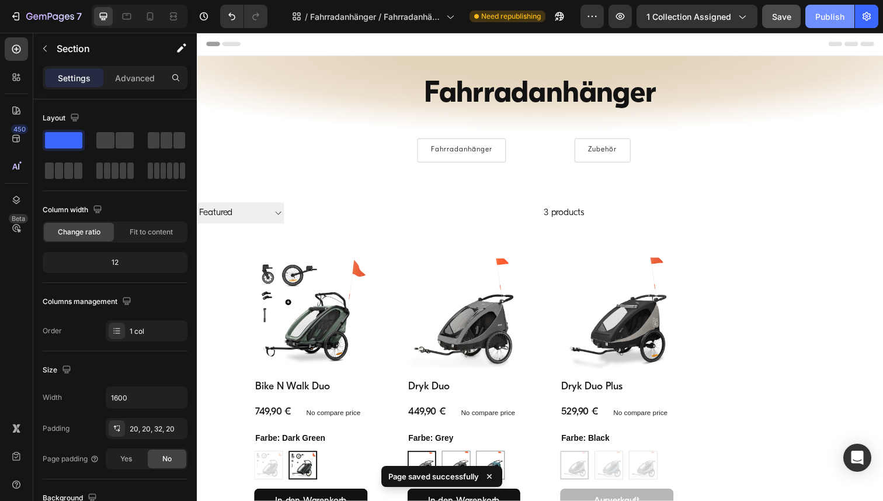
click at [821, 19] on div "Publish" at bounding box center [830, 17] width 29 height 12
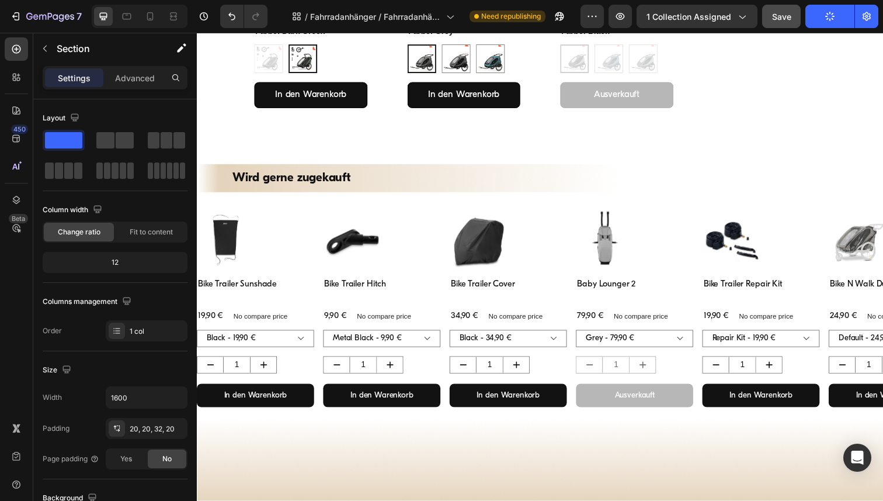
scroll to position [415, 0]
